Goal: Information Seeking & Learning: Learn about a topic

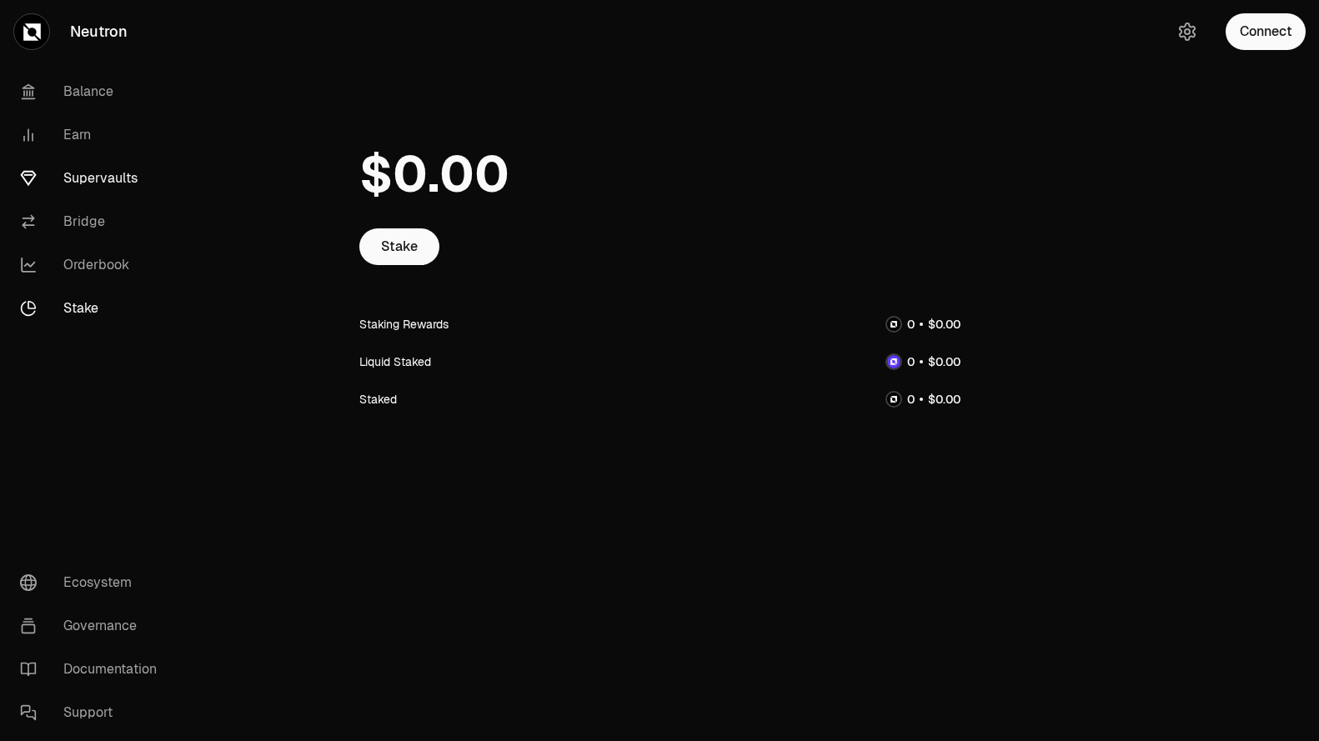
click at [71, 170] on link "Supervaults" at bounding box center [93, 178] width 173 height 43
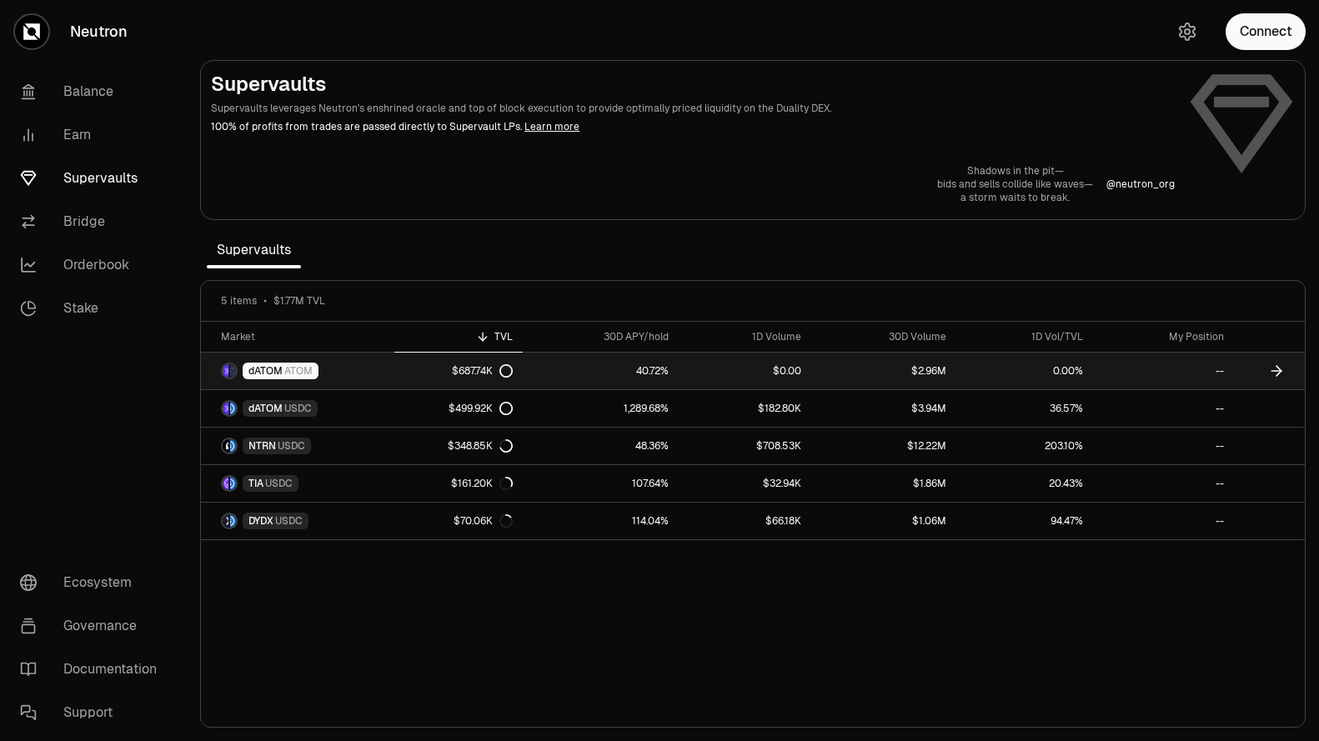
click at [732, 371] on link "$0.00" at bounding box center [745, 371] width 133 height 37
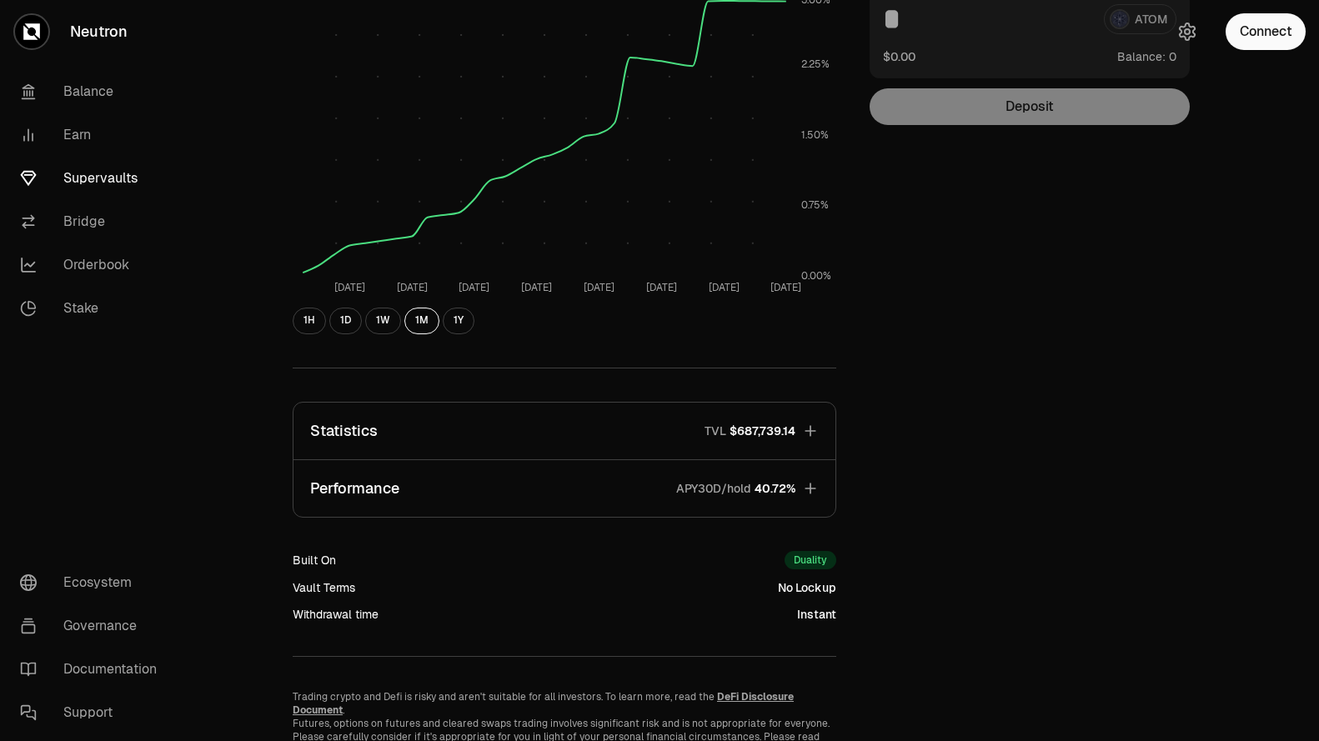
scroll to position [256, 0]
click at [750, 496] on button "Performance APY30D/hold 40.72%" at bounding box center [564, 487] width 542 height 57
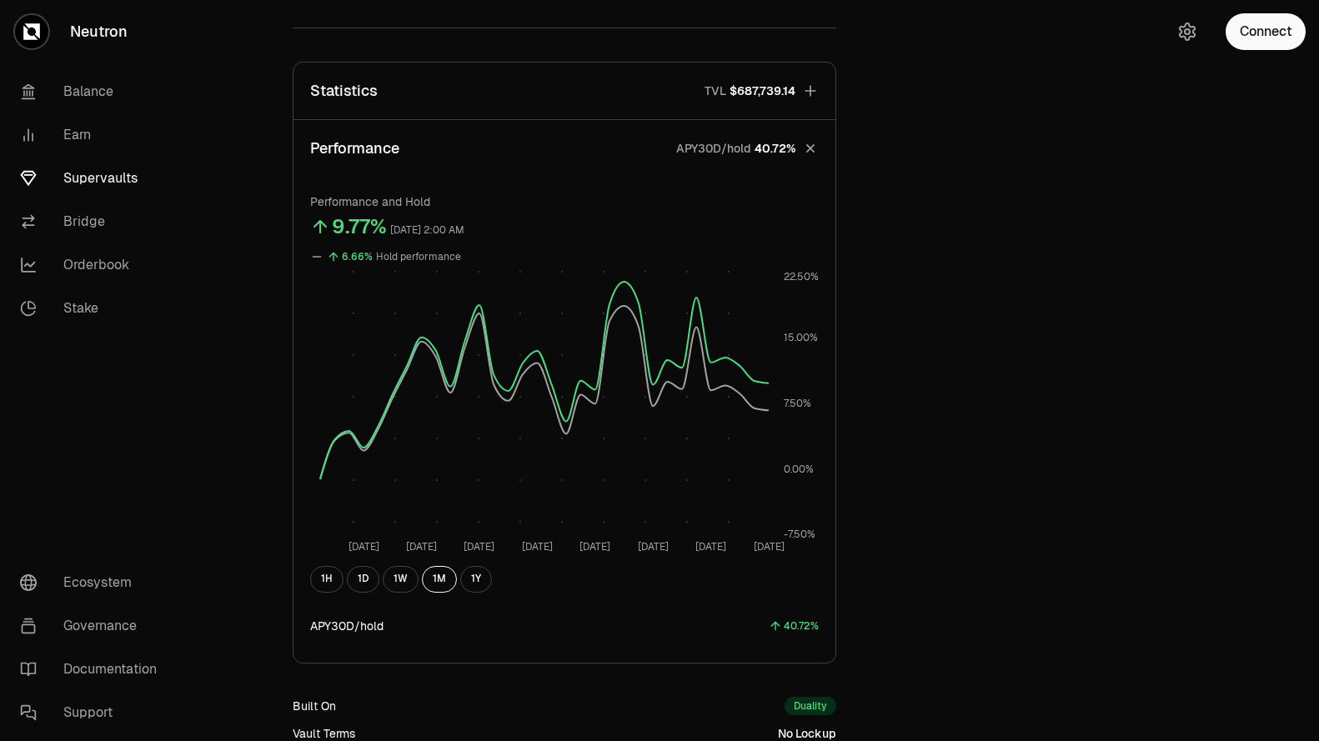
scroll to position [589, 0]
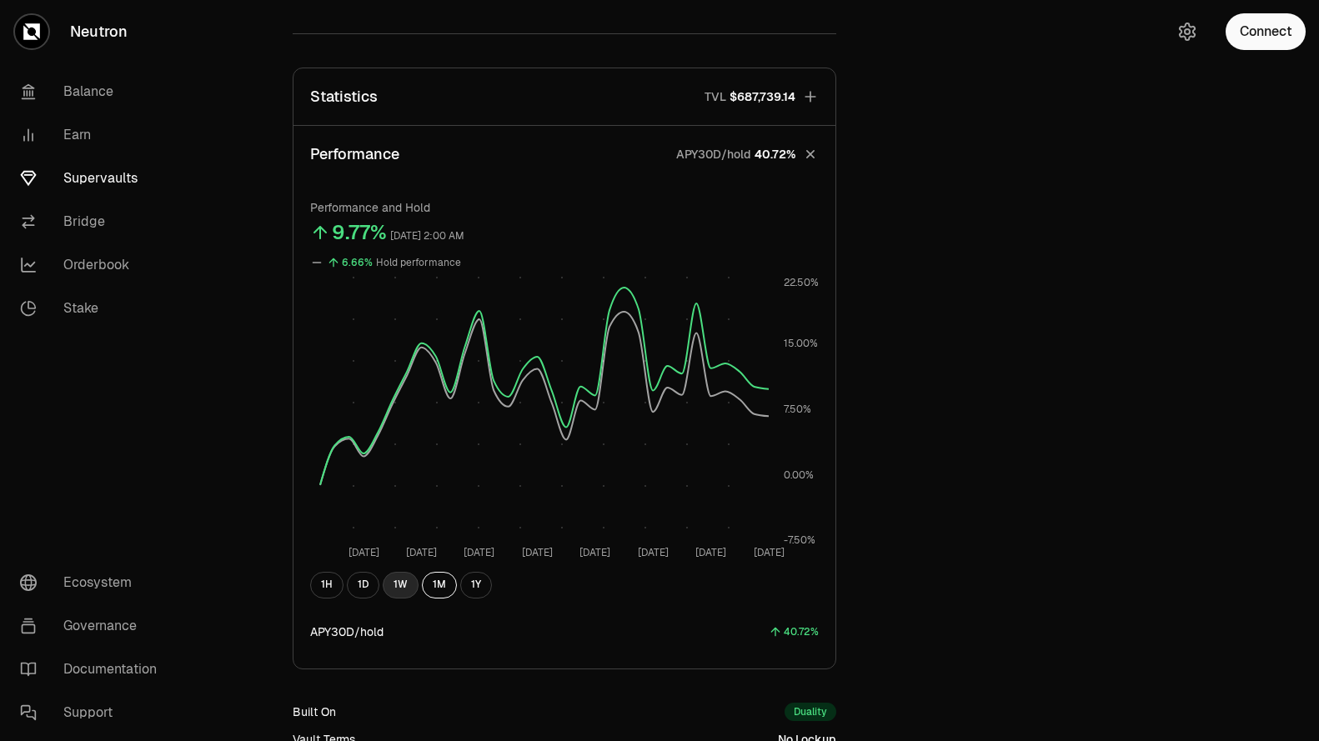
click at [403, 589] on button "1W" at bounding box center [401, 585] width 36 height 27
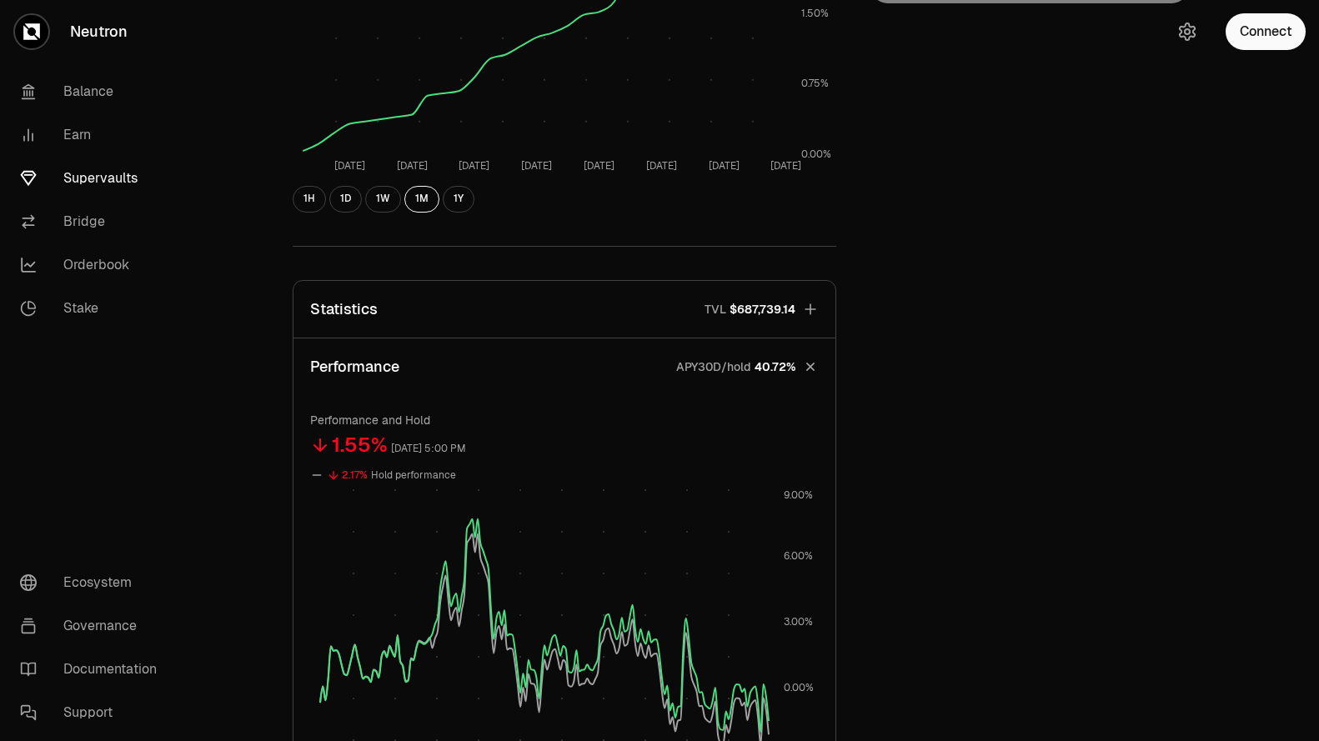
scroll to position [378, 0]
click at [604, 303] on button "Statistics TVL $687,739.14" at bounding box center [564, 307] width 542 height 57
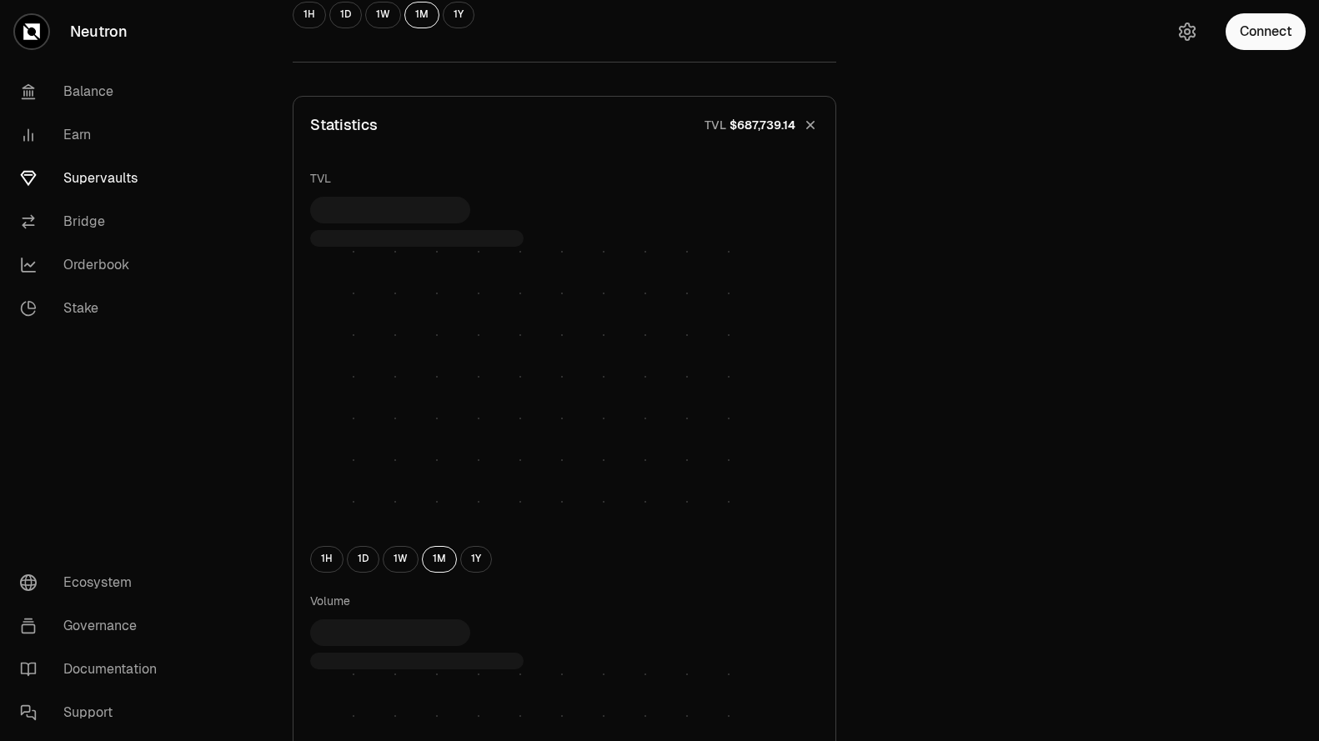
scroll to position [579, 0]
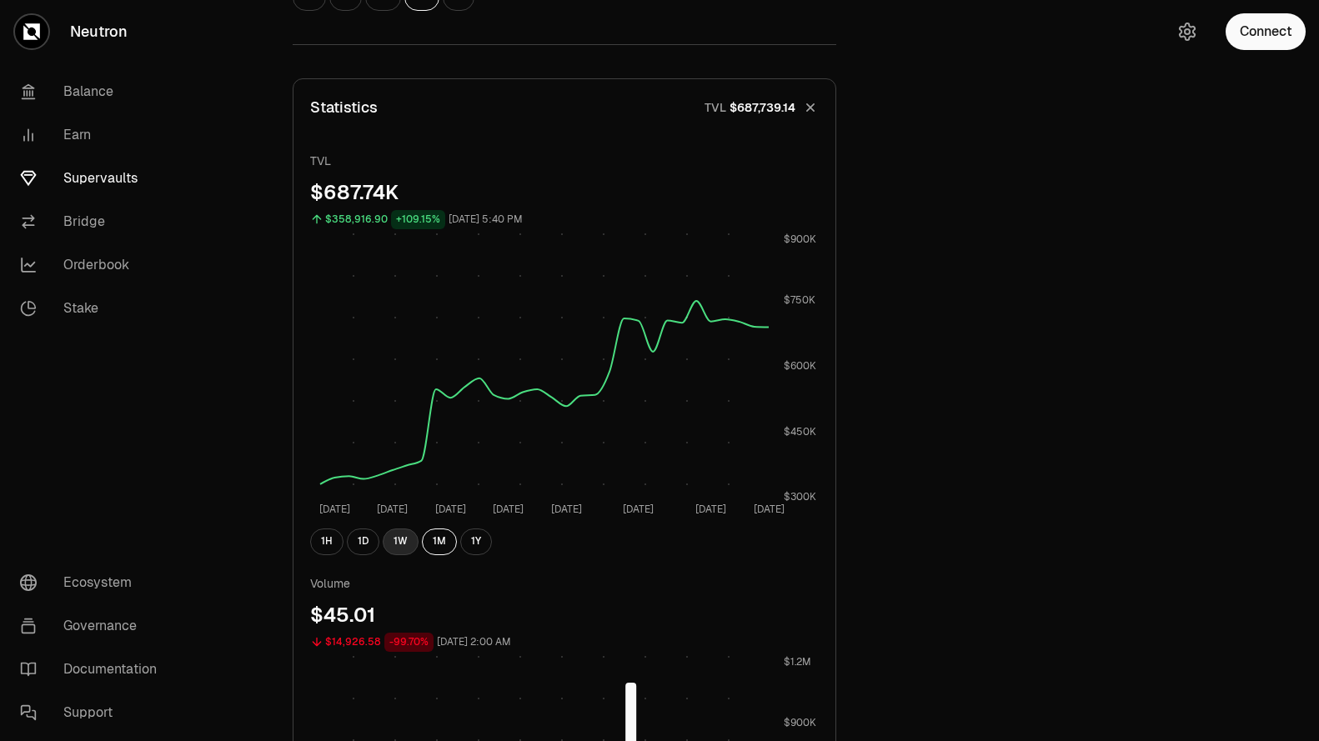
click at [403, 540] on button "1W" at bounding box center [401, 542] width 36 height 27
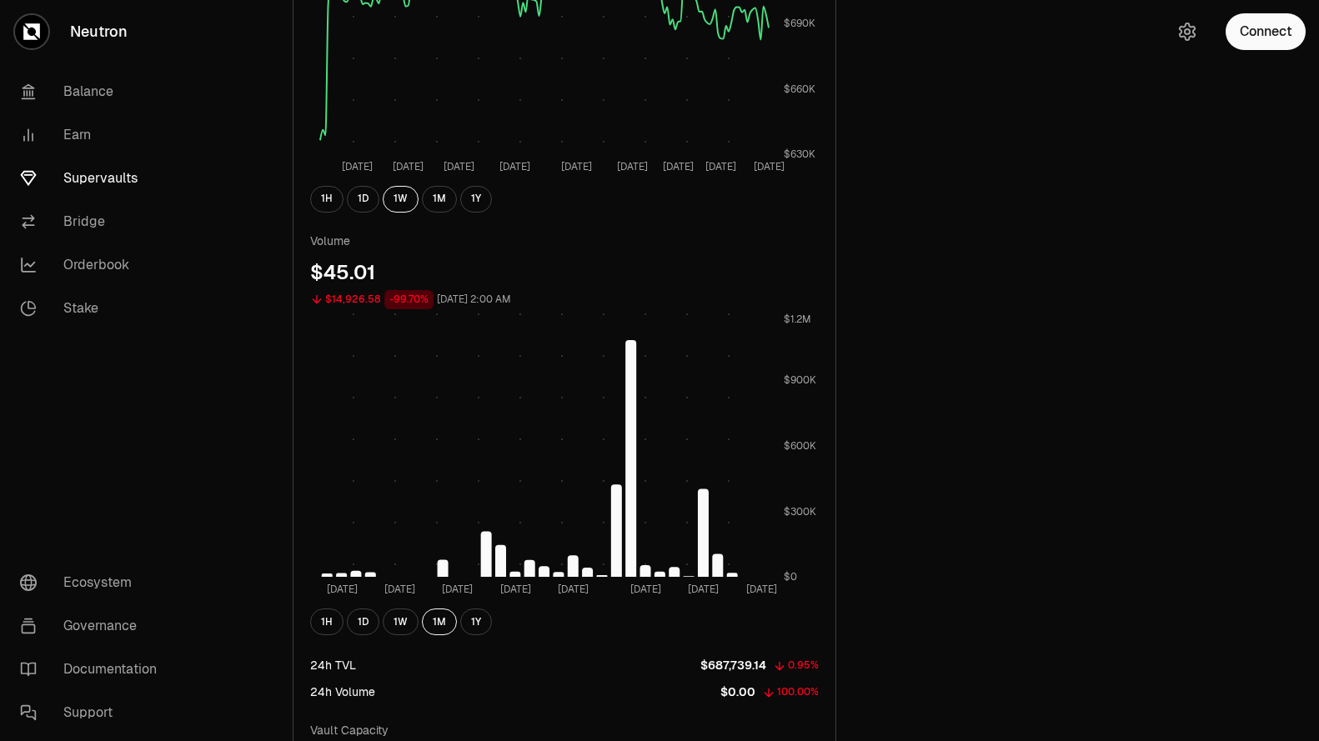
scroll to position [929, 0]
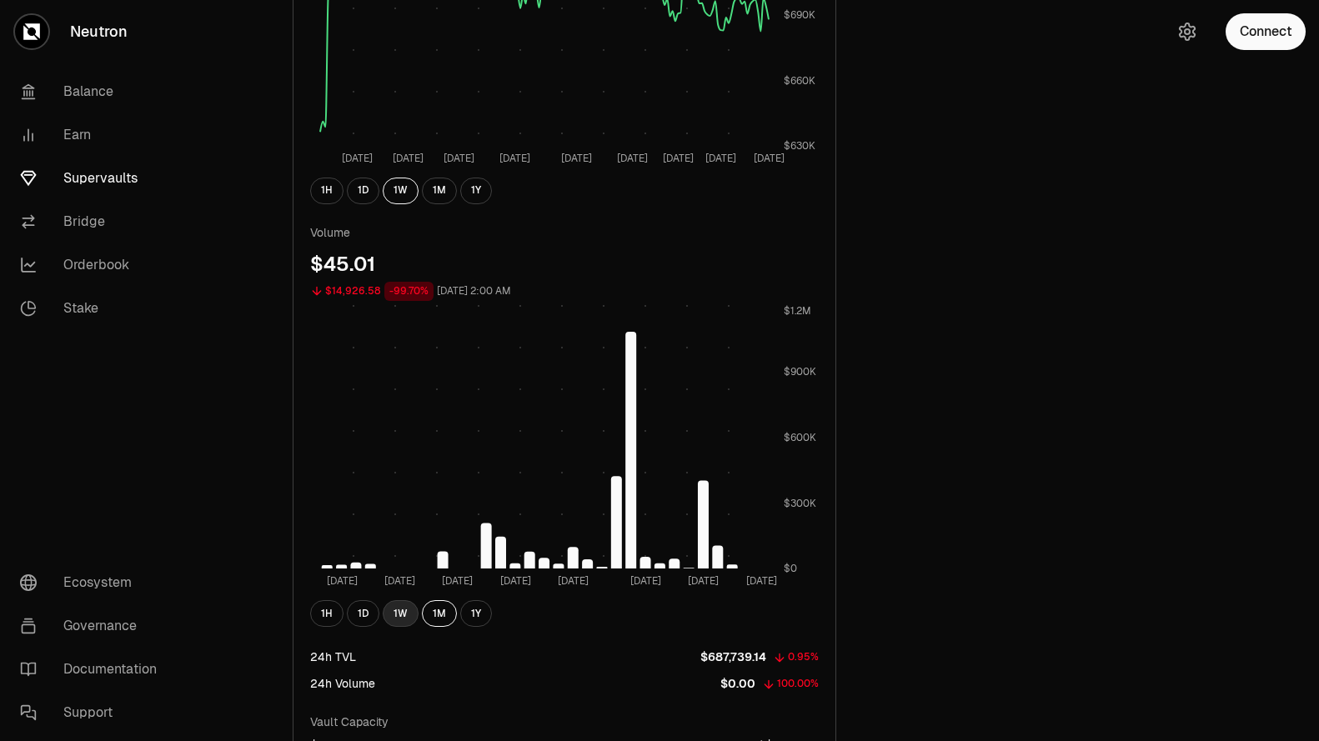
click at [393, 614] on button "1W" at bounding box center [401, 613] width 36 height 27
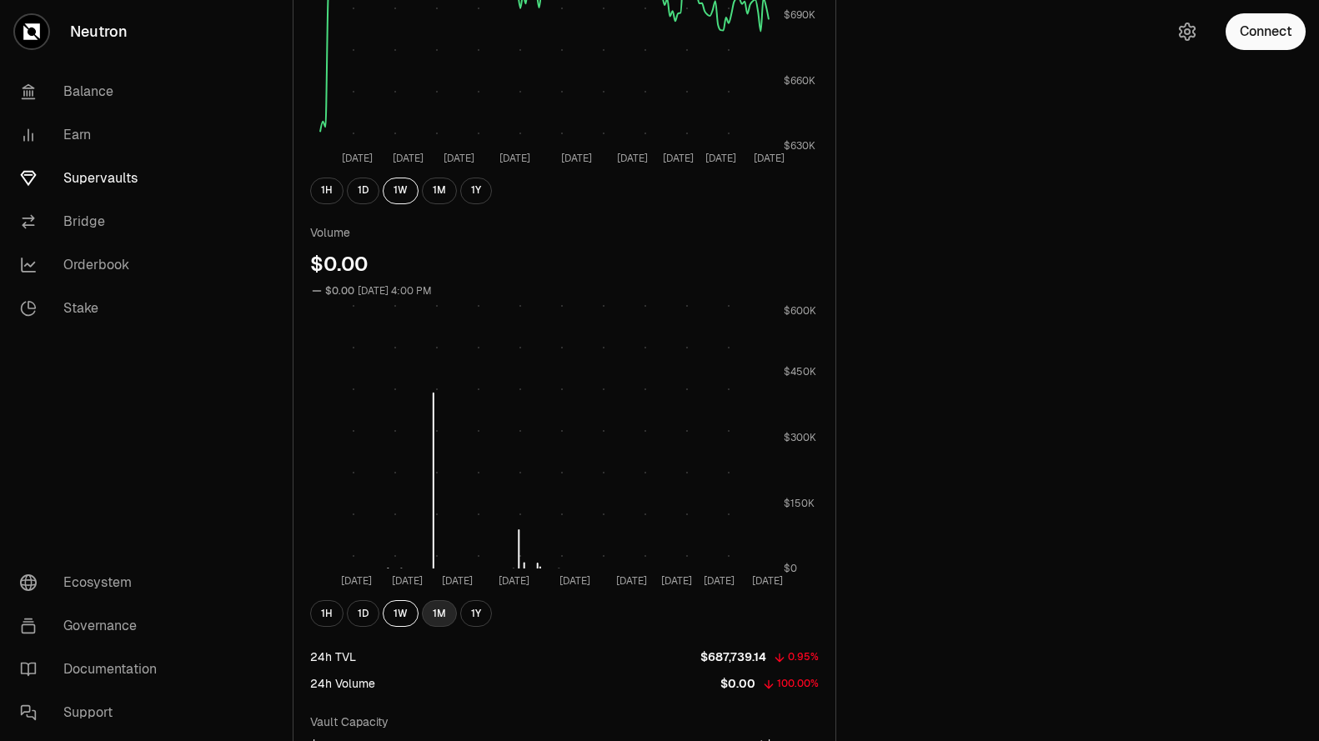
click at [440, 612] on button "1M" at bounding box center [439, 613] width 35 height 27
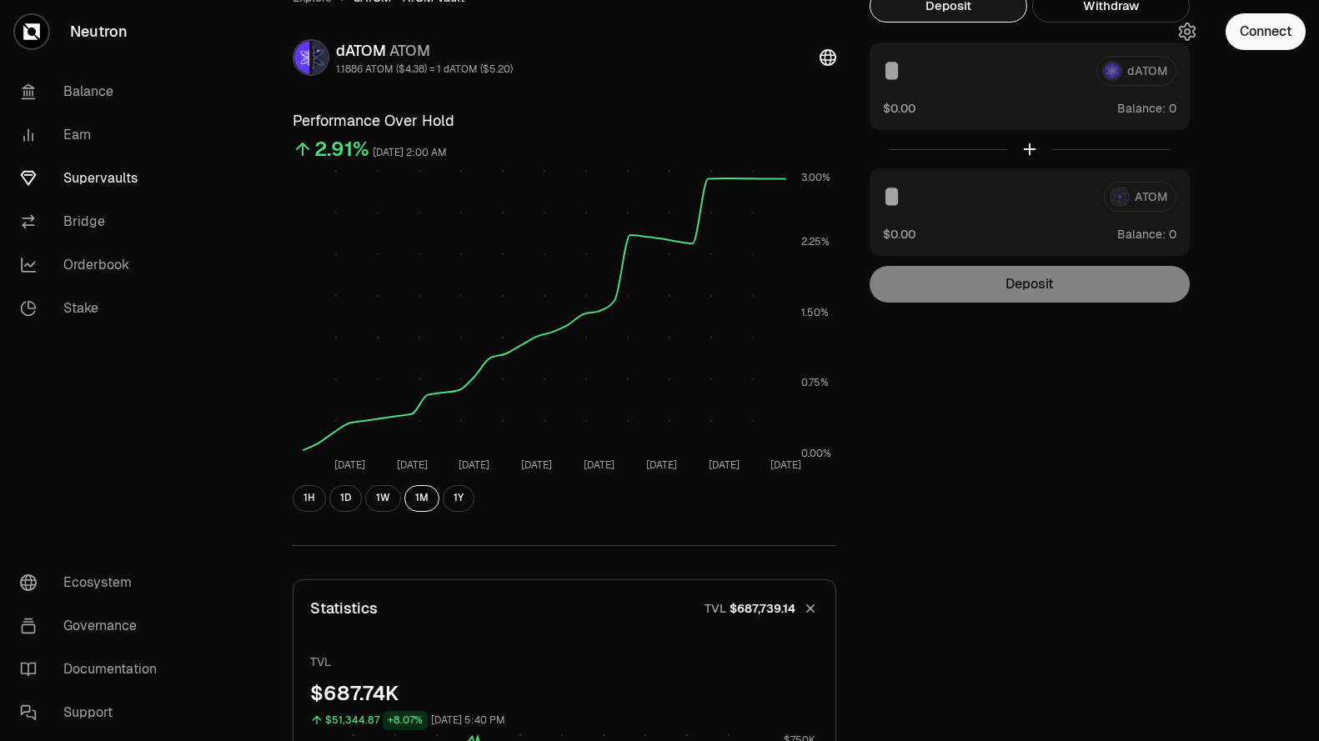
scroll to position [0, 0]
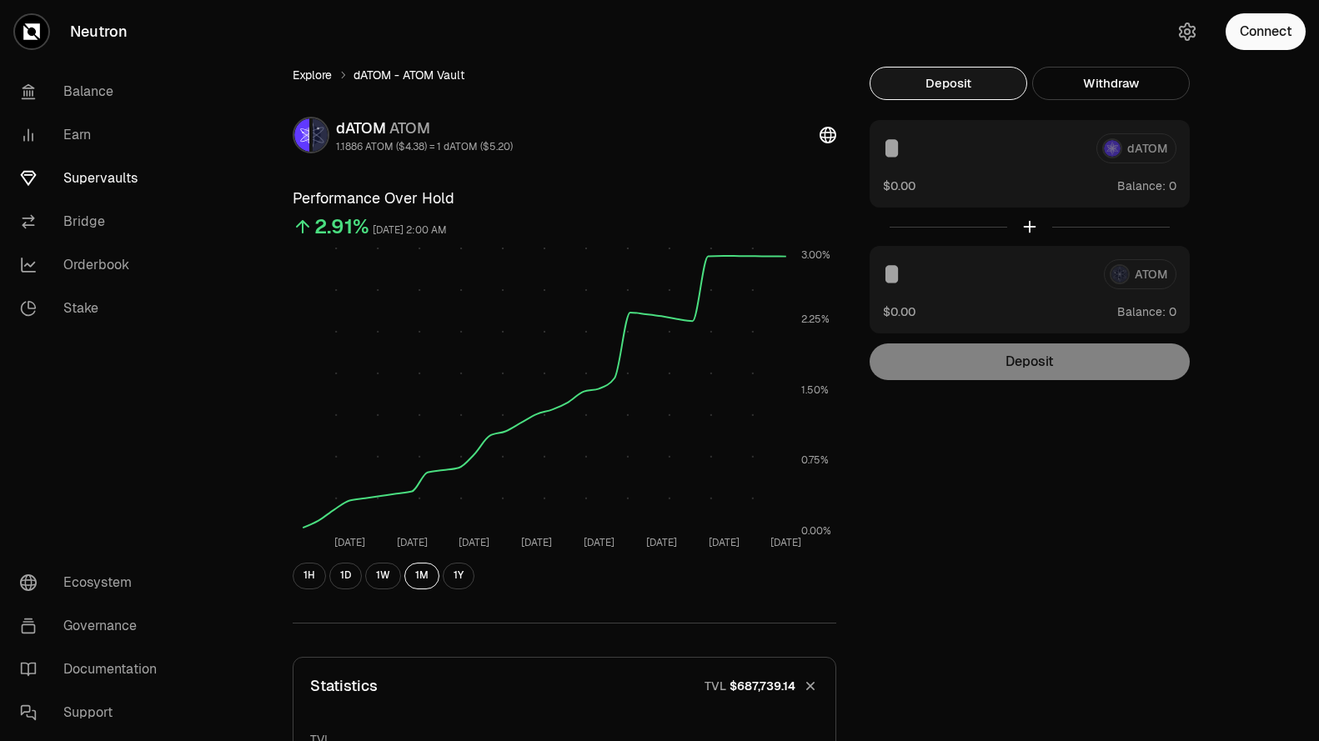
click at [319, 78] on link "Explore" at bounding box center [312, 75] width 39 height 17
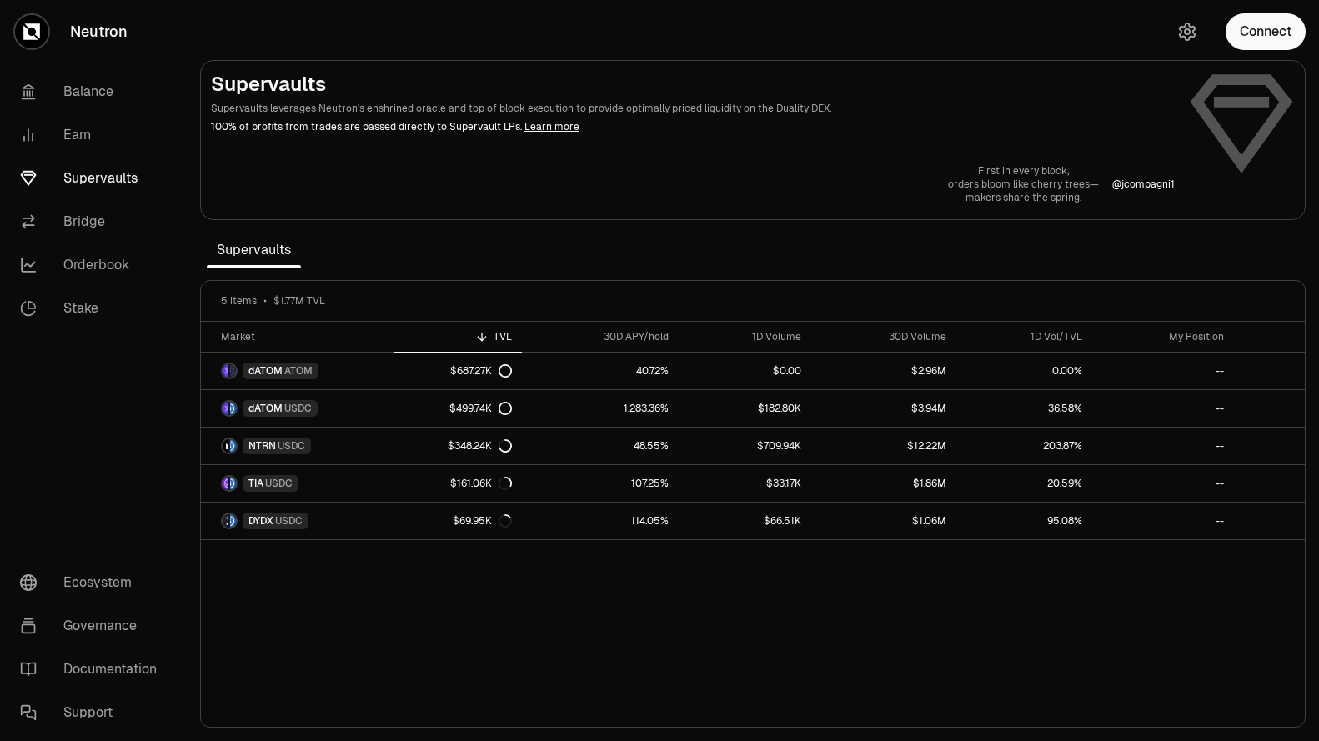
click at [936, 629] on div "Market TVL 30D APY/hold 1D Volume 30D Volume 1D Vol/TVL My Position dATOM ATOM …" at bounding box center [753, 525] width 1104 height 406
